Goal: Information Seeking & Learning: Learn about a topic

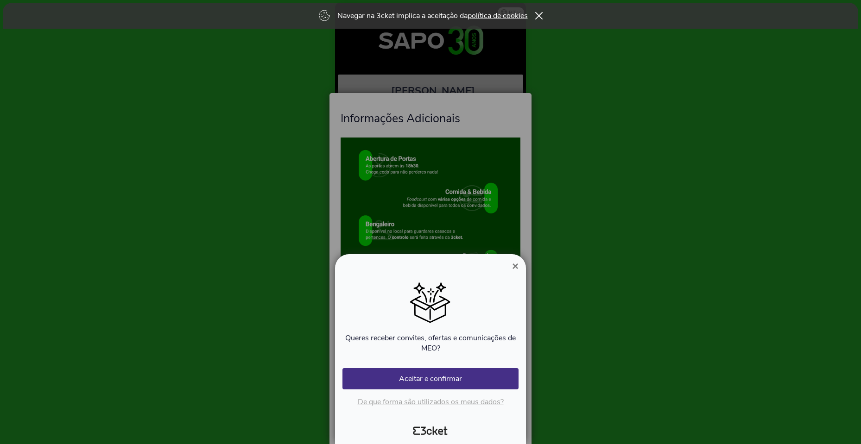
click at [514, 268] on span "×" at bounding box center [515, 266] width 6 height 13
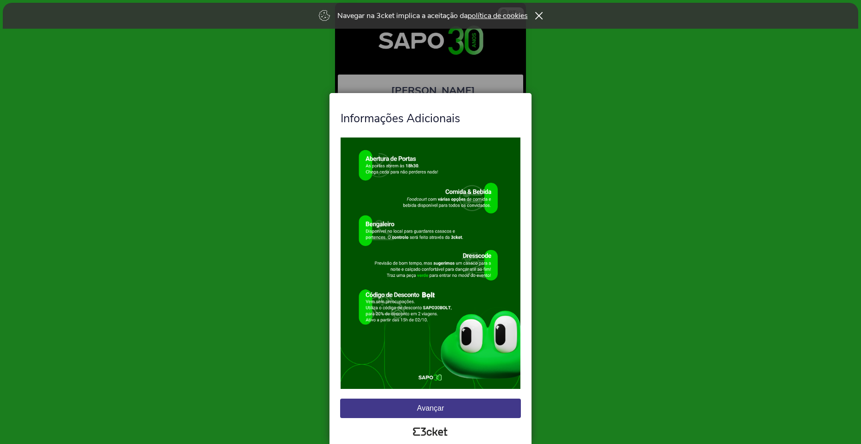
click at [431, 407] on button "Avançar" at bounding box center [430, 408] width 181 height 19
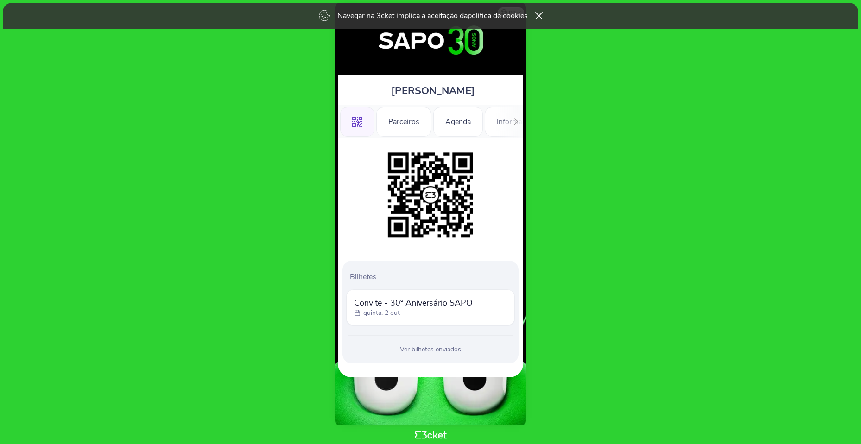
click at [497, 130] on div ".st0{fill-rule:evenodd;clip-rule:evenodd;} Parceiros [GEOGRAPHIC_DATA] Informaç…" at bounding box center [430, 122] width 185 height 34
click at [514, 123] on icon at bounding box center [516, 121] width 7 height 7
click at [480, 124] on div "Informações" at bounding box center [489, 122] width 65 height 30
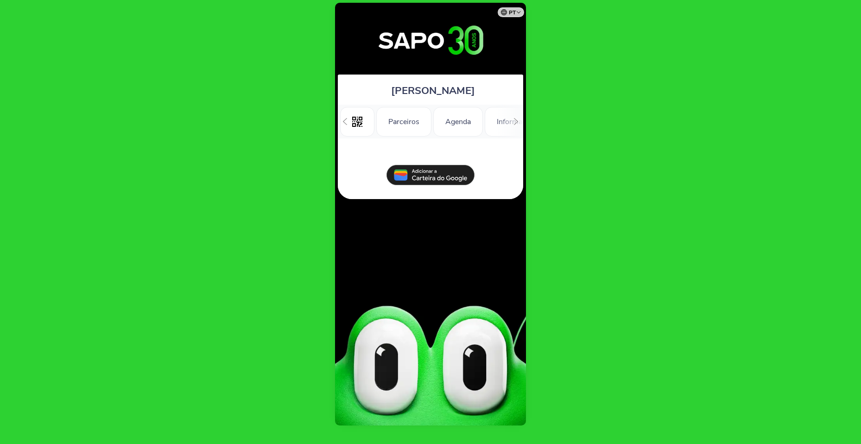
scroll to position [0, 132]
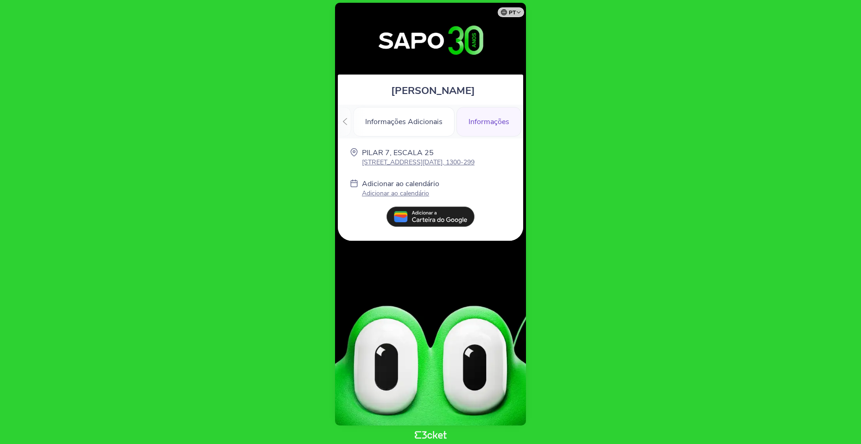
click at [346, 117] on div at bounding box center [345, 122] width 14 height 34
click at [357, 125] on icon ".st0{fill-rule:evenodd;clip-rule:evenodd;}" at bounding box center [357, 122] width 10 height 10
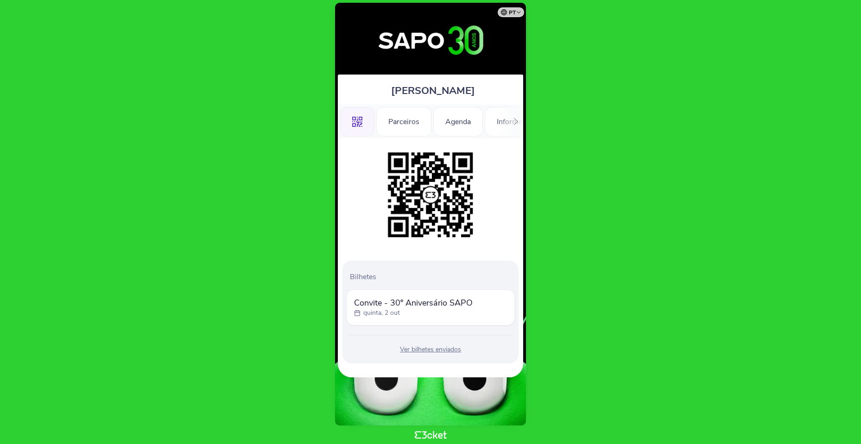
click at [504, 122] on div ".st0{fill-rule:evenodd;clip-rule:evenodd;} Parceiros Agenda Informações Adicion…" at bounding box center [430, 122] width 185 height 34
click at [516, 121] on icon at bounding box center [516, 121] width 7 height 7
click at [516, 121] on div "Informações" at bounding box center [489, 122] width 65 height 30
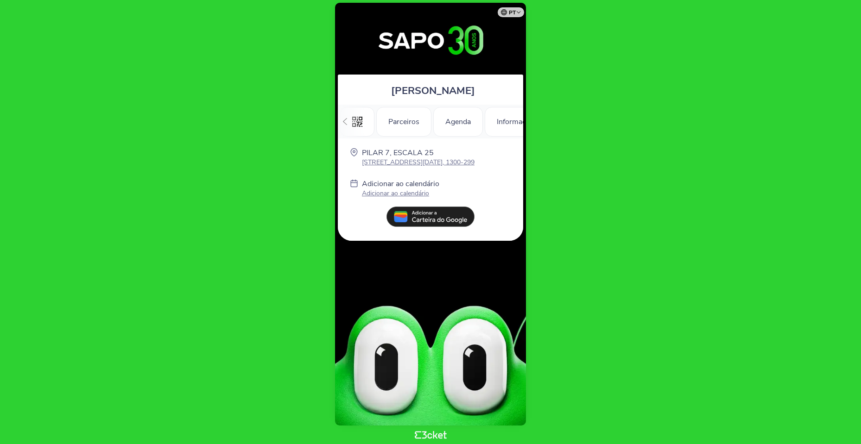
scroll to position [0, 132]
drag, startPoint x: 379, startPoint y: 162, endPoint x: 495, endPoint y: 187, distance: 118.5
click at [495, 188] on div "Adicionar ao calendário Adicionar ao calendário" at bounding box center [431, 189] width 176 height 21
